Goal: Find specific page/section: Find specific page/section

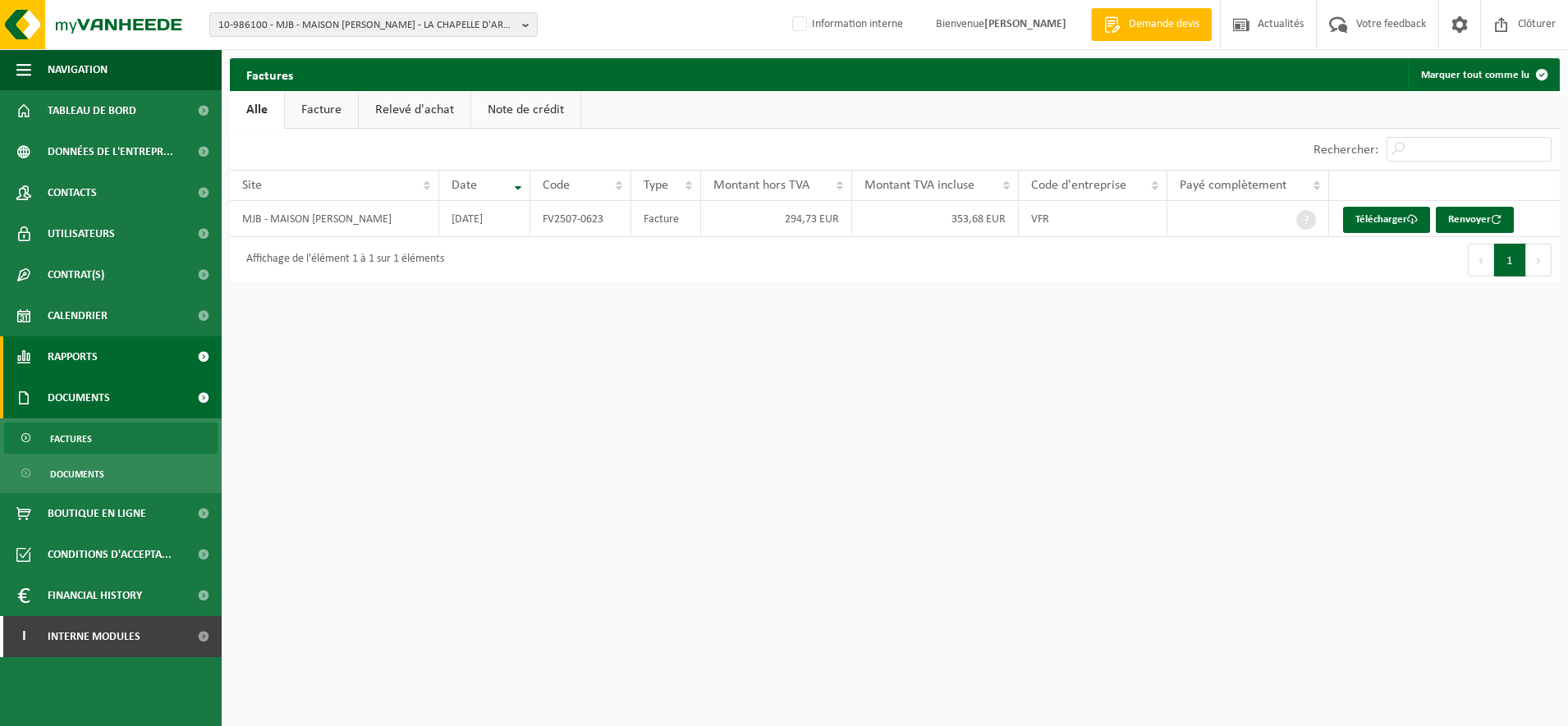
drag, startPoint x: 88, startPoint y: 353, endPoint x: 96, endPoint y: 361, distance: 11.3
click at [88, 353] on span "Rapports" at bounding box center [72, 357] width 50 height 42
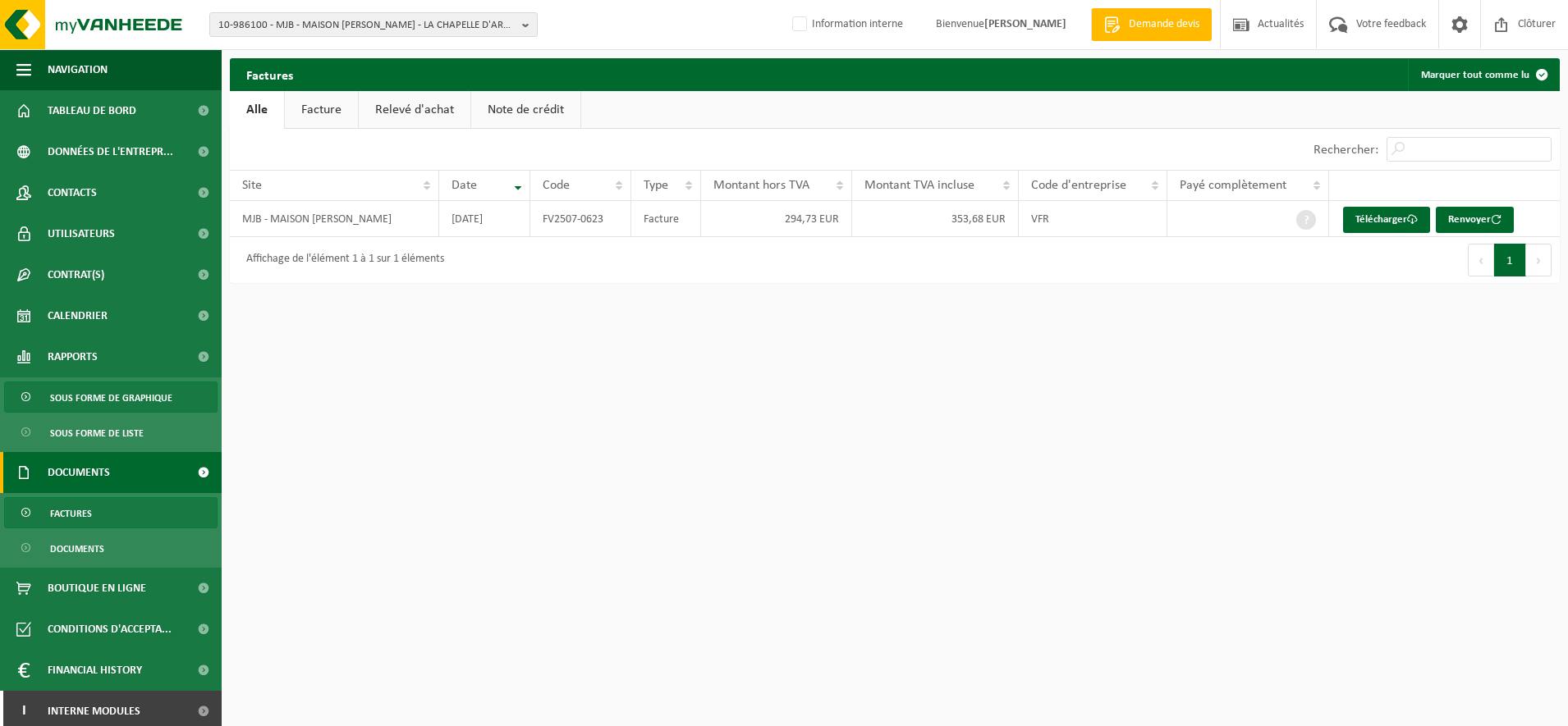
click at [122, 399] on span "Sous forme de graphique" at bounding box center [111, 398] width 123 height 31
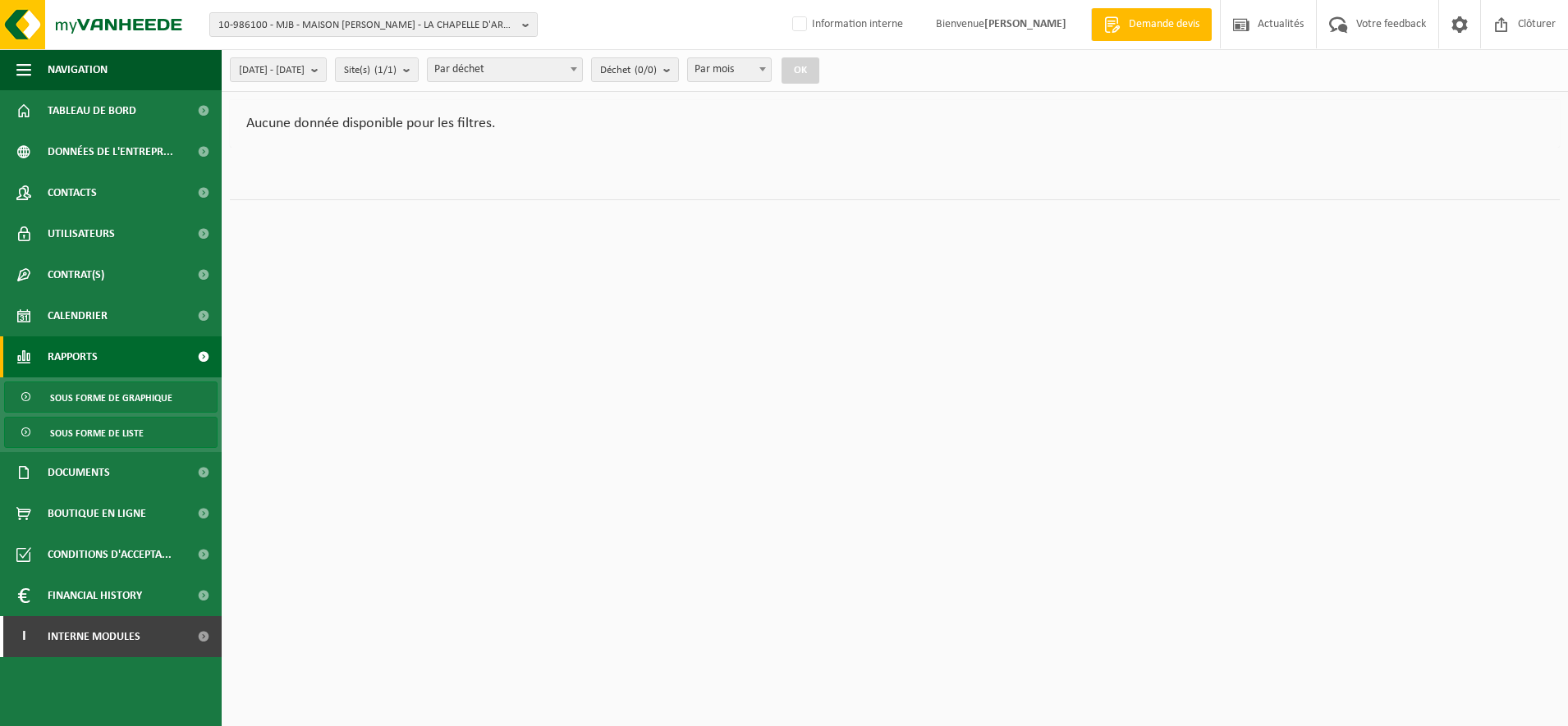
click at [99, 430] on span "Sous forme de liste" at bounding box center [97, 433] width 94 height 31
